Goal: Task Accomplishment & Management: Use online tool/utility

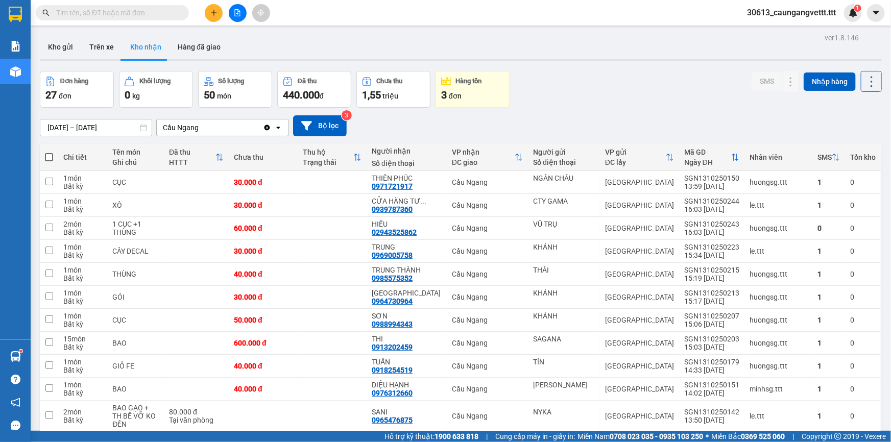
scroll to position [169, 0]
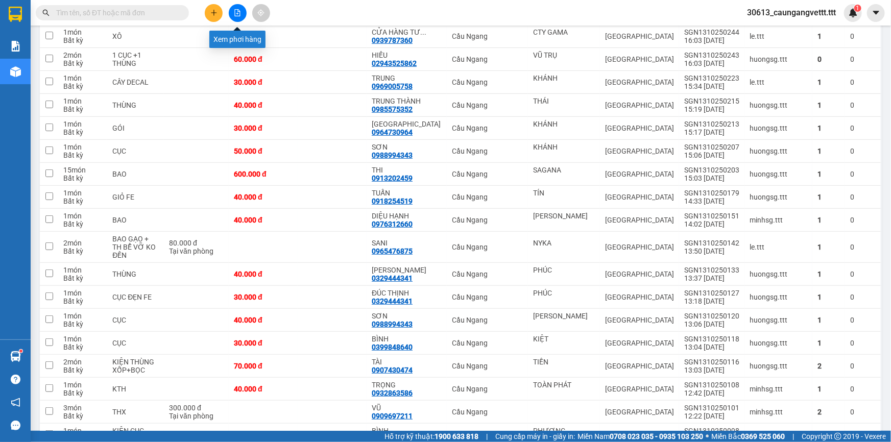
click at [233, 12] on button at bounding box center [238, 13] width 18 height 18
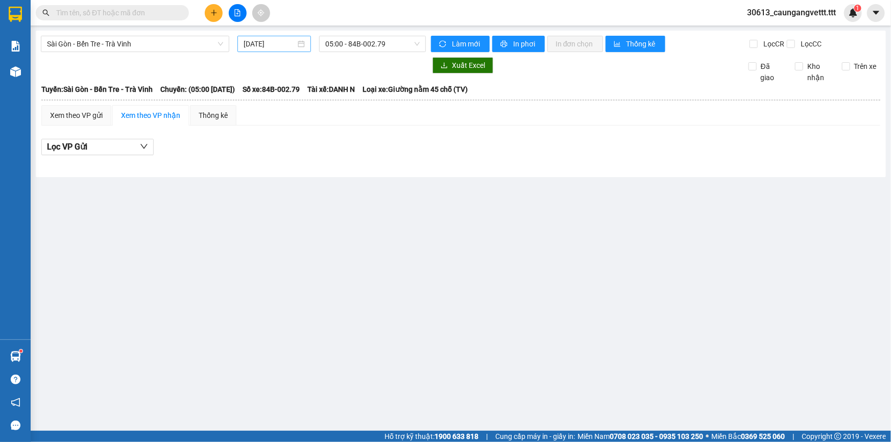
click at [246, 46] on input "[DATE]" at bounding box center [270, 43] width 52 height 11
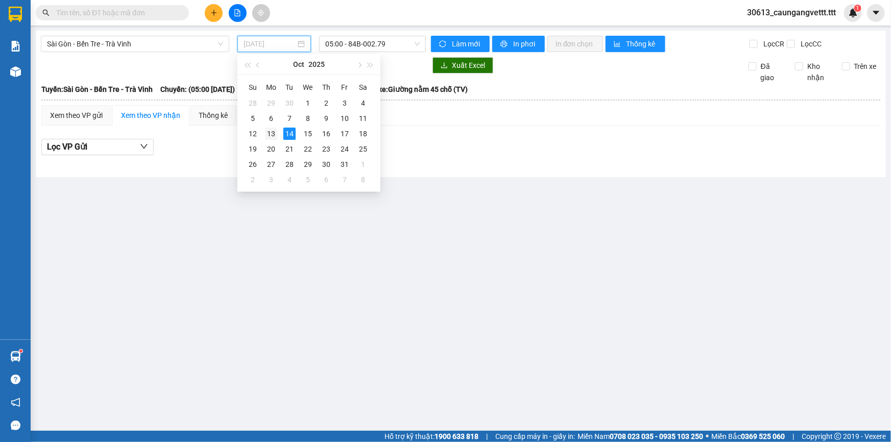
click at [270, 133] on div "13" at bounding box center [271, 134] width 12 height 12
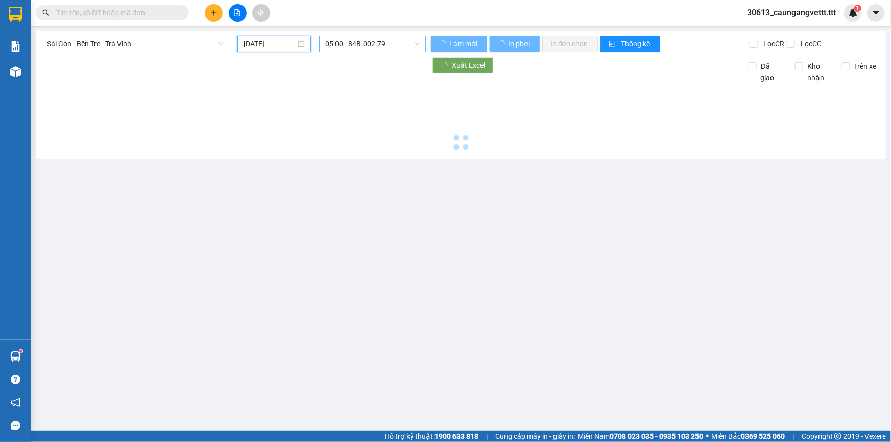
type input "[DATE]"
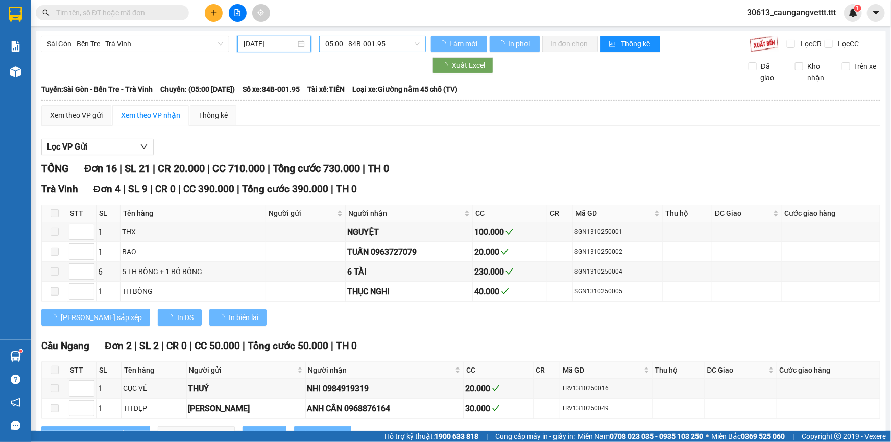
click at [342, 42] on span "05:00 - 84B-001.95" at bounding box center [372, 43] width 95 height 15
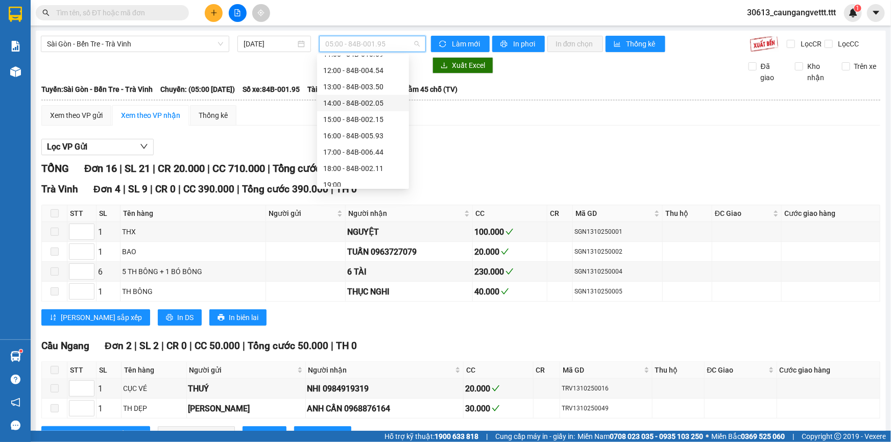
scroll to position [162, 0]
click at [346, 147] on div "18:00 - 84B-002.11" at bounding box center [363, 147] width 80 height 11
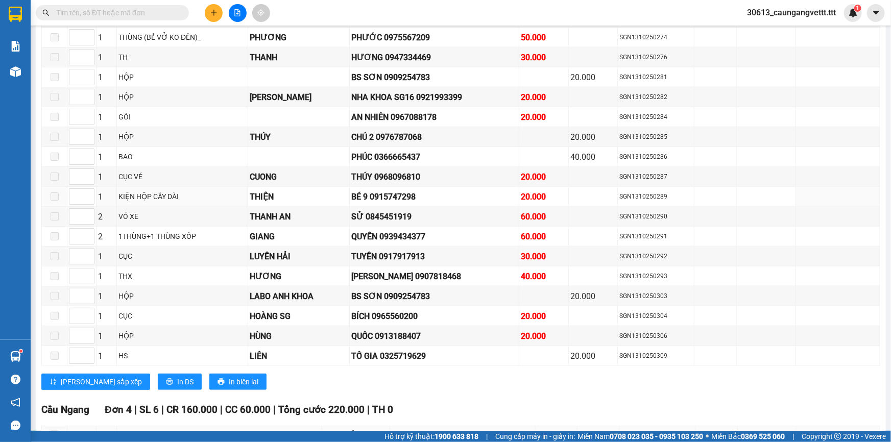
scroll to position [743, 0]
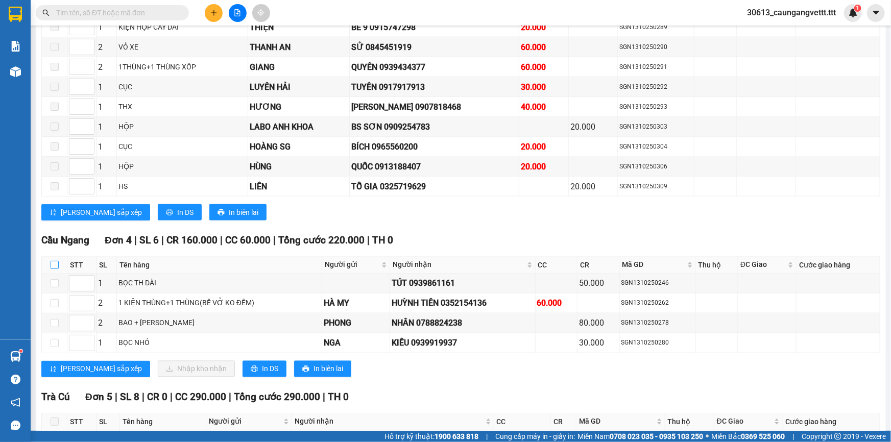
click at [53, 261] on input "checkbox" at bounding box center [55, 265] width 8 height 8
checkbox input "true"
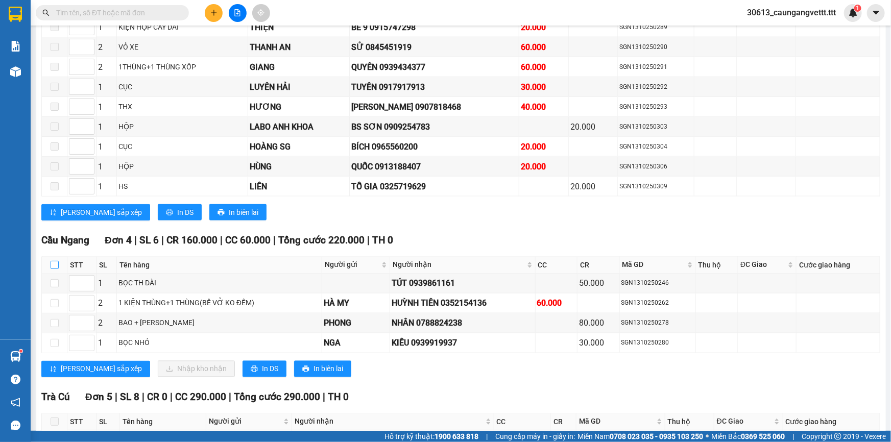
checkbox input "true"
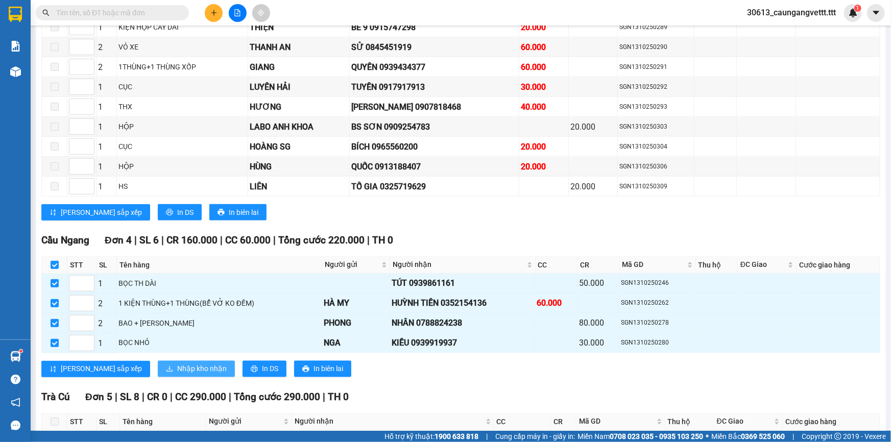
click at [158, 361] on button "Nhập kho nhận" at bounding box center [196, 369] width 77 height 16
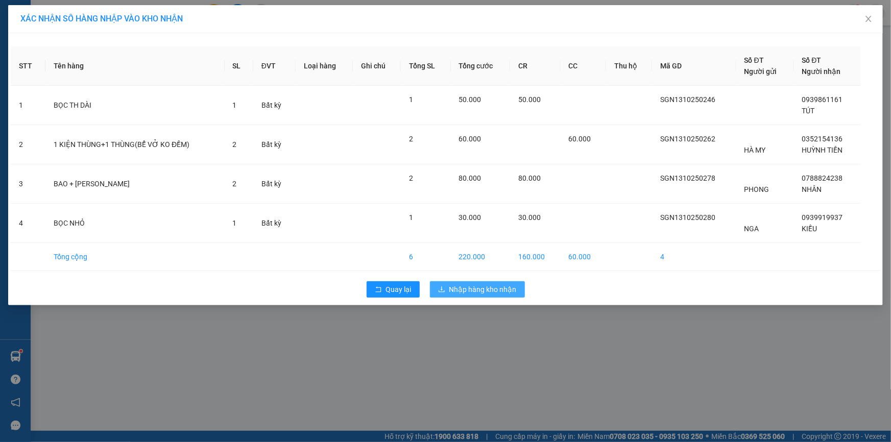
click at [472, 289] on span "Nhập hàng kho nhận" at bounding box center [483, 289] width 67 height 11
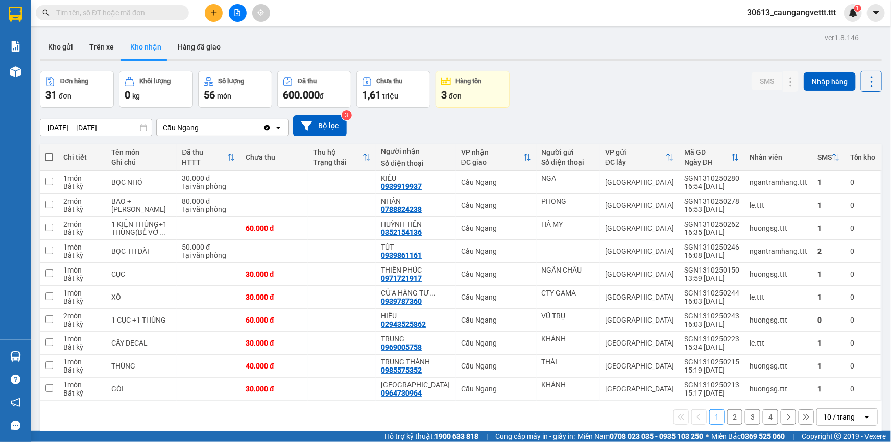
click at [238, 14] on icon "file-add" at bounding box center [238, 12] width 6 height 7
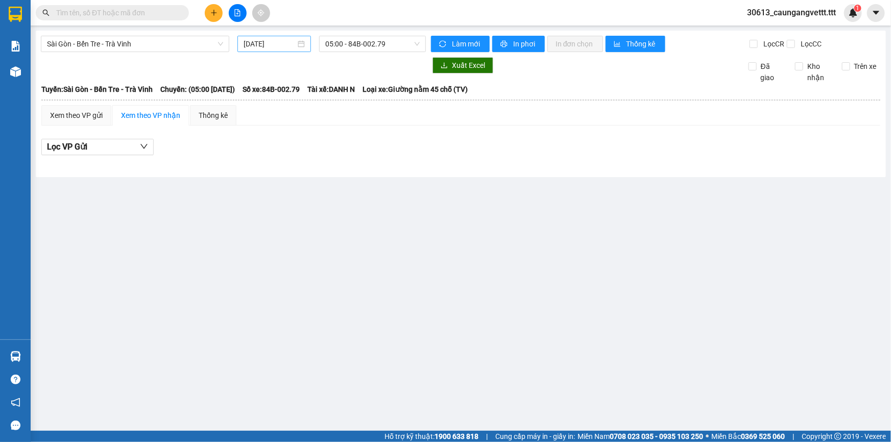
click at [252, 42] on input "[DATE]" at bounding box center [270, 43] width 52 height 11
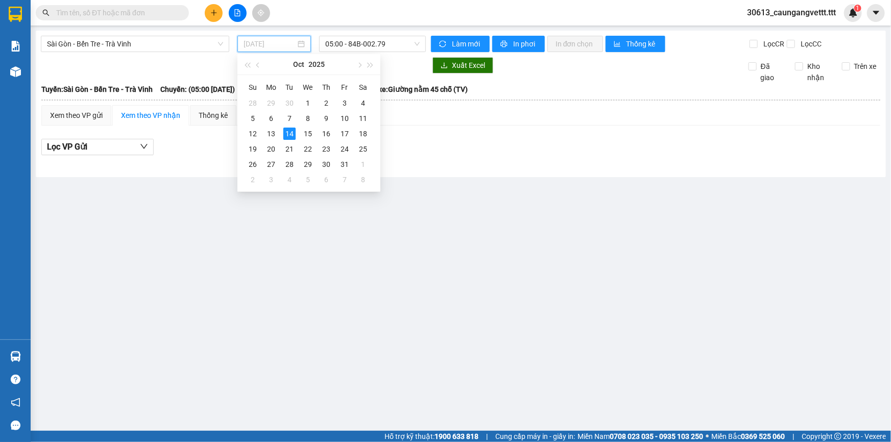
drag, startPoint x: 272, startPoint y: 138, endPoint x: 322, endPoint y: 77, distance: 79.5
click at [272, 138] on div "13" at bounding box center [271, 134] width 12 height 12
type input "[DATE]"
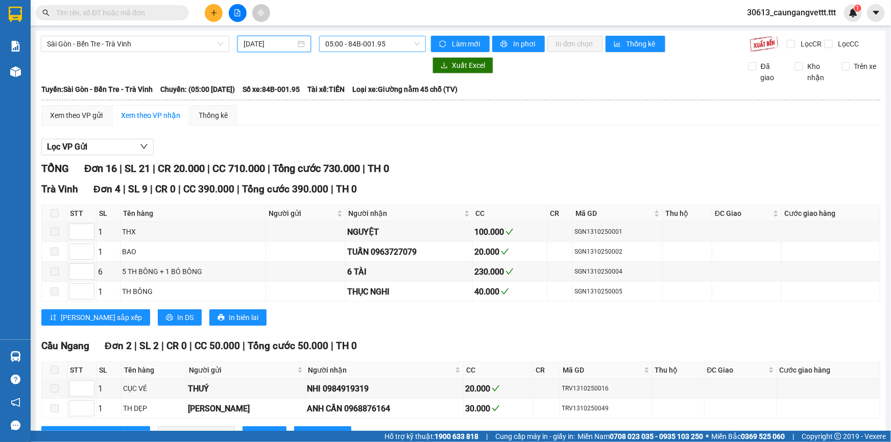
click at [345, 44] on span "05:00 - 84B-001.95" at bounding box center [372, 43] width 95 height 15
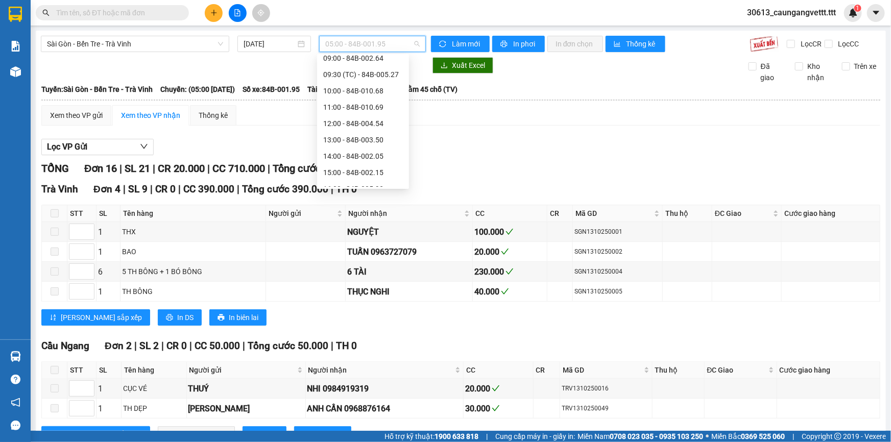
scroll to position [179, 0]
click at [342, 180] on div "22:00 - 84B-004.52" at bounding box center [363, 179] width 80 height 11
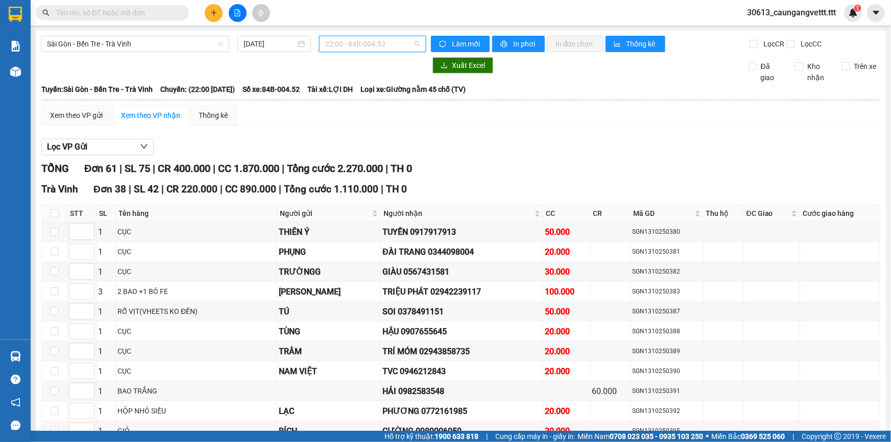
click at [361, 47] on span "22:00 - 84B-004.52" at bounding box center [372, 43] width 95 height 15
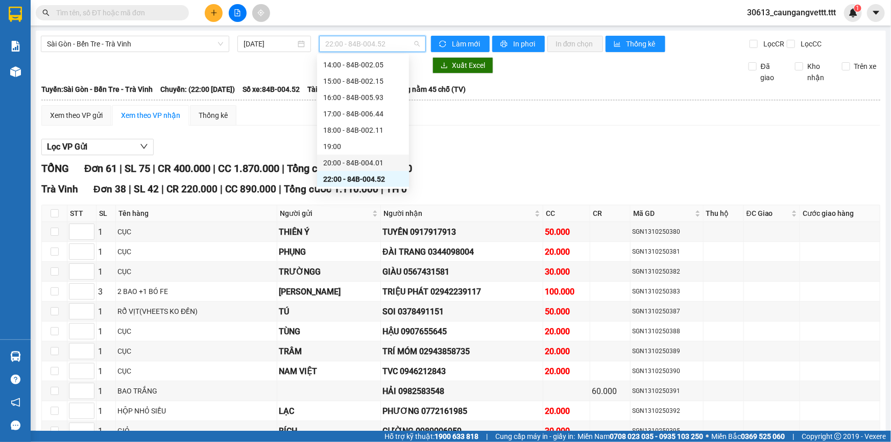
click at [342, 160] on div "20:00 - 84B-004.01" at bounding box center [363, 162] width 80 height 11
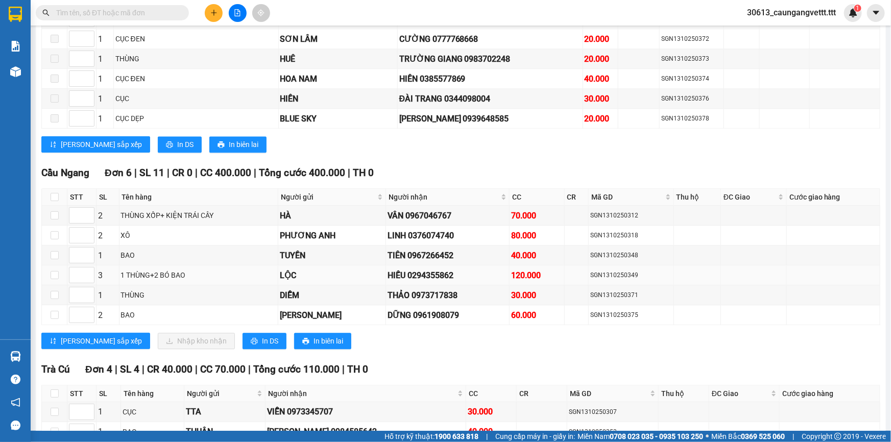
scroll to position [1176, 0]
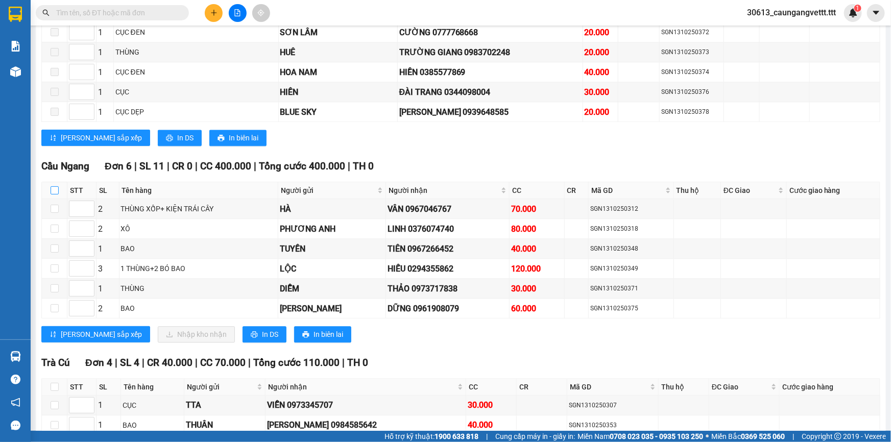
click at [54, 186] on input "checkbox" at bounding box center [55, 190] width 8 height 8
checkbox input "true"
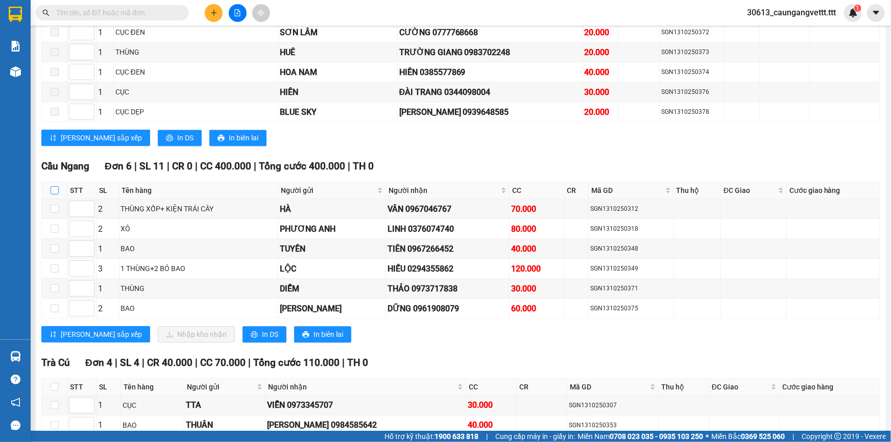
checkbox input "true"
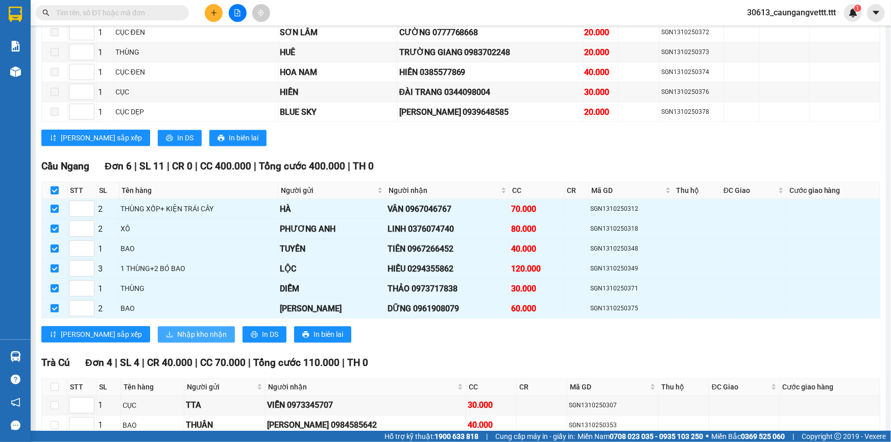
click at [177, 329] on span "Nhập kho nhận" at bounding box center [202, 334] width 50 height 11
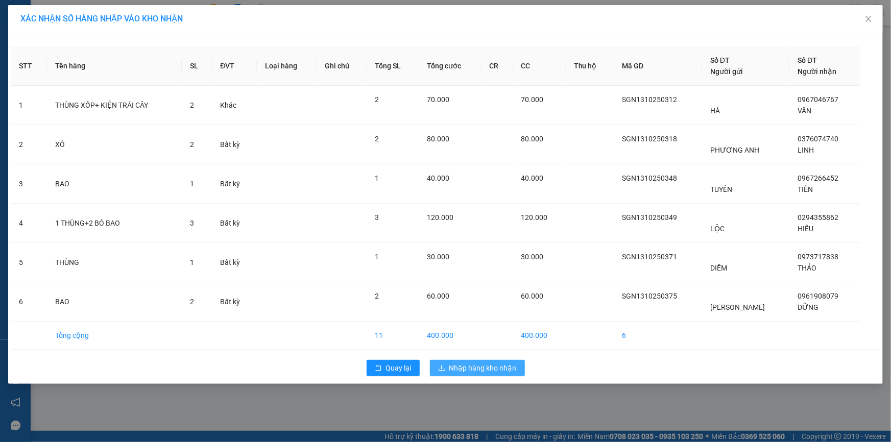
click at [472, 363] on span "Nhập hàng kho nhận" at bounding box center [483, 368] width 67 height 11
